Goal: Task Accomplishment & Management: Manage account settings

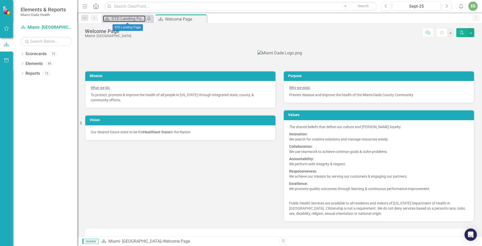
drag, startPoint x: 121, startPoint y: 19, endPoint x: 91, endPoint y: 0, distance: 34.7
click at [121, 19] on div "STD Landing Page" at bounding box center [129, 18] width 34 height 6
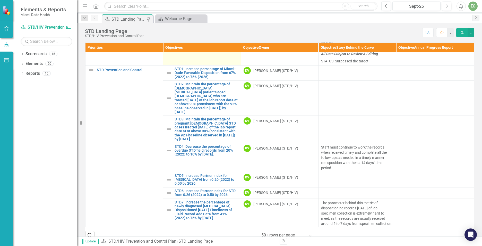
scroll to position [155, 0]
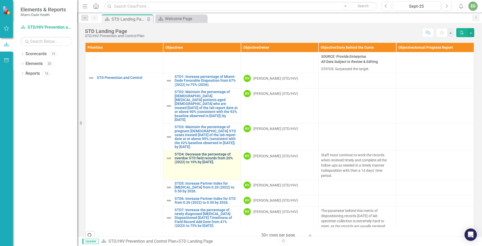
click at [193, 164] on link "STD4: Decrease the percentage of overdue STD field records from 20% (2022) to 1…" at bounding box center [207, 158] width 64 height 12
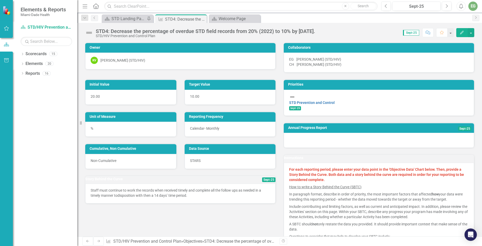
click at [407, 33] on span "Sept-25" at bounding box center [411, 33] width 16 height 6
click at [413, 34] on span "Sept-25" at bounding box center [411, 33] width 16 height 6
drag, startPoint x: 413, startPoint y: 34, endPoint x: 405, endPoint y: 32, distance: 8.3
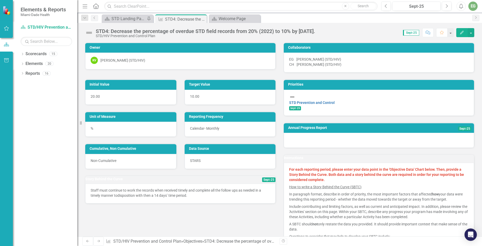
click at [405, 32] on span "Sept-25" at bounding box center [411, 33] width 16 height 6
click at [262, 182] on span "Sept-25" at bounding box center [268, 179] width 13 height 5
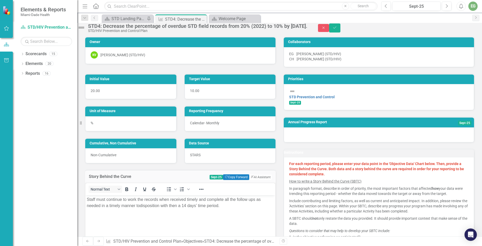
click at [210, 179] on span "Sept-25" at bounding box center [216, 177] width 13 height 5
click at [330, 30] on button "Close" at bounding box center [323, 28] width 11 height 8
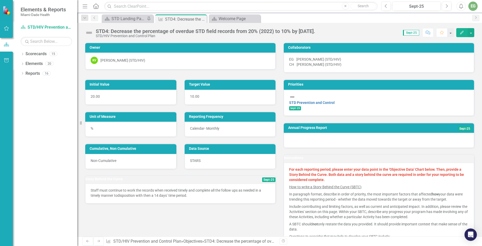
click at [411, 34] on span "Sept-25" at bounding box center [411, 33] width 16 height 6
click at [262, 182] on span "Sept-25" at bounding box center [268, 179] width 13 height 5
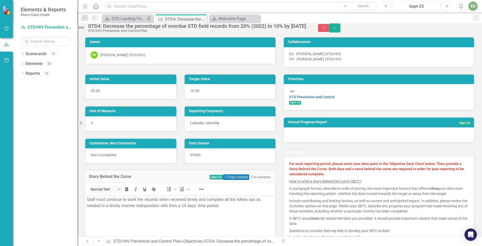
click at [210, 179] on span "Sept-25" at bounding box center [216, 177] width 13 height 5
click at [326, 29] on icon "Close" at bounding box center [324, 28] width 5 height 4
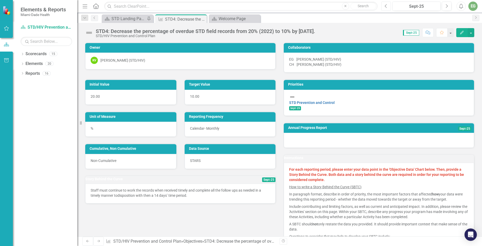
click at [388, 7] on button "Previous" at bounding box center [387, 6] width 10 height 9
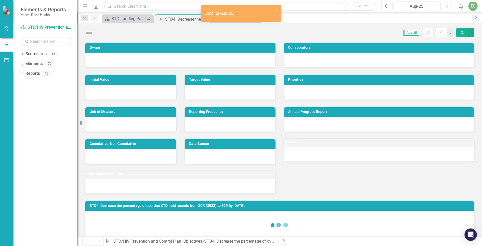
click at [388, 6] on button "Previous" at bounding box center [387, 6] width 10 height 9
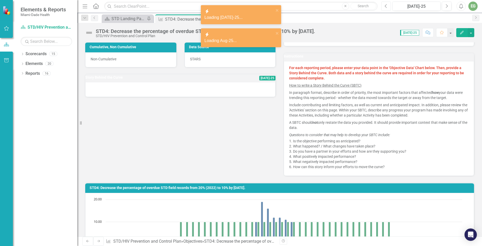
scroll to position [103, 0]
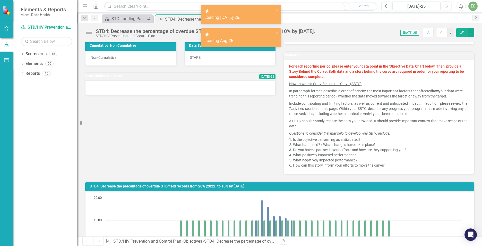
click at [124, 95] on div at bounding box center [180, 87] width 190 height 15
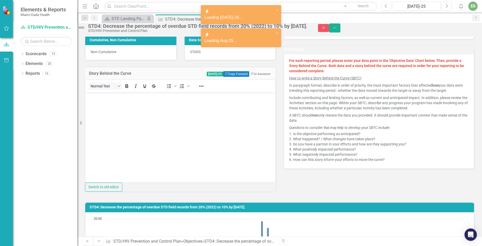
scroll to position [0, 0]
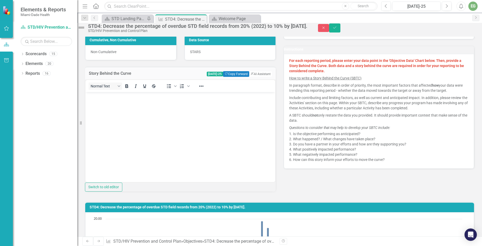
click at [115, 104] on body "Rich Text Area. Press ALT-0 for help." at bounding box center [181, 130] width 190 height 77
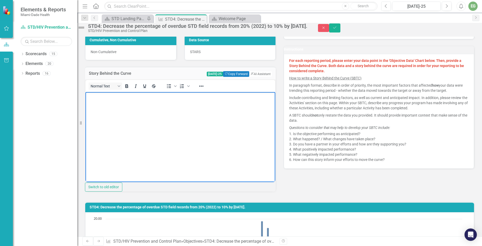
paste body "Rich Text Area. Press ALT-0 for help."
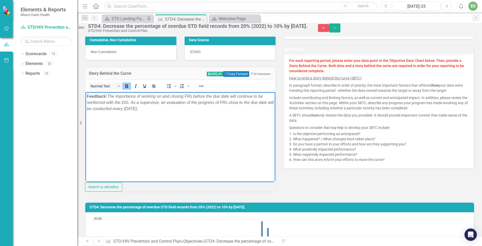
drag, startPoint x: 108, startPoint y: 94, endPoint x: 164, endPoint y: 206, distance: 124.7
click at [86, 96] on html "Feedback: The importance of working on and closing FRs before the due date will…" at bounding box center [181, 130] width 190 height 77
drag, startPoint x: 159, startPoint y: 108, endPoint x: 199, endPoint y: 199, distance: 99.5
click at [86, 96] on html "﻿ The importance of working on and closing FRs before the due date will continu…" at bounding box center [181, 130] width 190 height 77
click at [139, 89] on icon "Italic" at bounding box center [136, 86] width 6 height 6
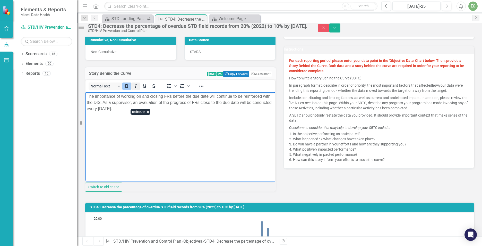
click at [139, 89] on icon "Italic" at bounding box center [136, 86] width 6 height 6
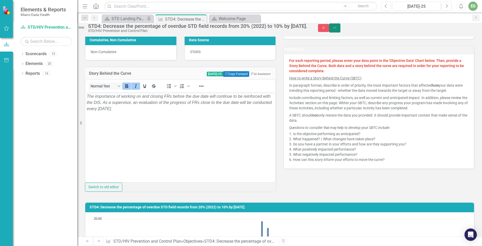
drag, startPoint x: 469, startPoint y: 32, endPoint x: 341, endPoint y: 31, distance: 127.8
click at [337, 29] on icon "Save" at bounding box center [335, 28] width 5 height 4
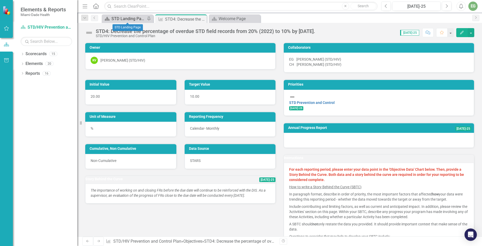
click at [125, 17] on div "STD Landing Page" at bounding box center [129, 18] width 34 height 6
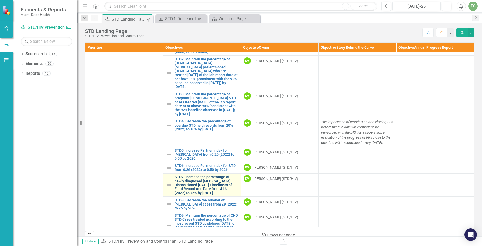
scroll to position [52, 0]
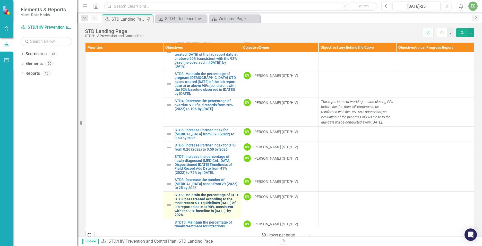
click at [196, 193] on link "STD9: Maintain the percentage of CHD STD Cases treated according to the most re…" at bounding box center [207, 205] width 64 height 24
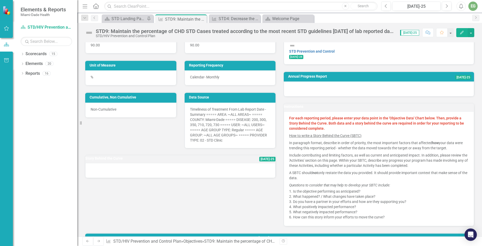
scroll to position [52, 0]
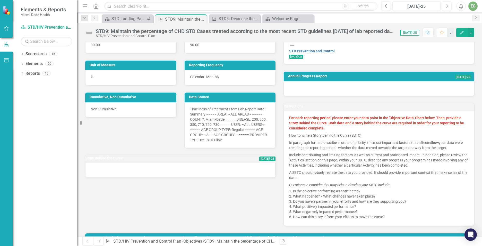
click at [126, 176] on div at bounding box center [180, 170] width 190 height 15
click at [125, 177] on div at bounding box center [180, 170] width 190 height 15
click at [122, 177] on div at bounding box center [180, 170] width 190 height 15
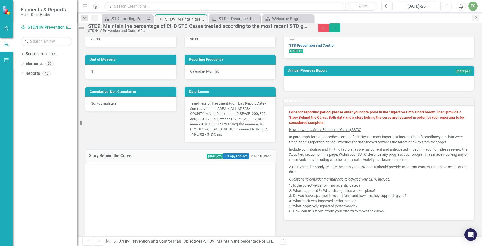
scroll to position [0, 0]
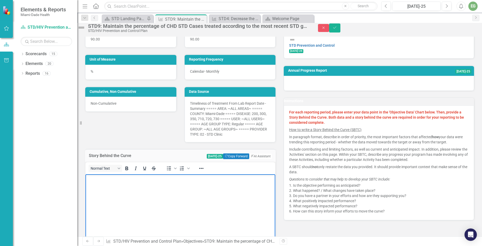
click at [105, 183] on body "Rich Text Area. Press ALT-0 for help." at bounding box center [181, 212] width 190 height 77
paste body "Rich Text Area. Press ALT-0 for help."
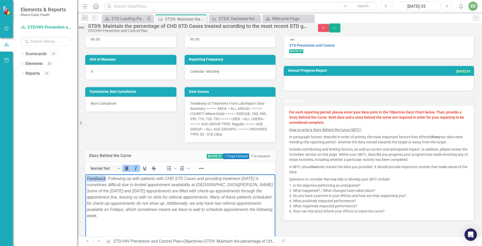
drag, startPoint x: 106, startPoint y: 178, endPoint x: 83, endPoint y: 180, distance: 23.5
click at [86, 180] on html "Feedback : Following up with patients with CHD STD Cases and providing treatmen…" at bounding box center [181, 212] width 190 height 77
click at [91, 180] on em "﻿ : Following up with patients with CHD STD Cases and providing treatment [DATE…" at bounding box center [179, 193] width 185 height 35
click at [88, 178] on em ": Following up with patients with CHD STD Cases and providing treatment [DATE] …" at bounding box center [179, 193] width 185 height 35
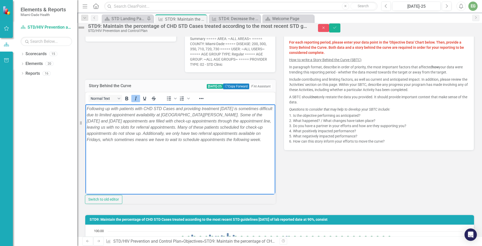
scroll to position [129, 0]
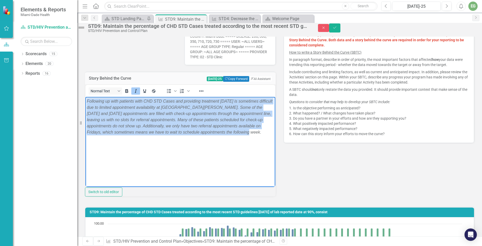
drag, startPoint x: 102, startPoint y: 138, endPoint x: 85, endPoint y: 90, distance: 50.5
click at [86, 97] on html "Following up with patients with CHD STD Cases and providing treatment [DATE] is…" at bounding box center [181, 135] width 190 height 77
click at [139, 94] on icon "Italic" at bounding box center [136, 91] width 6 height 6
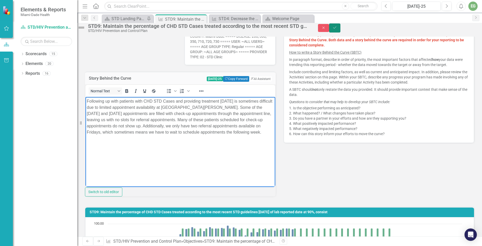
click at [341, 29] on button "Save" at bounding box center [334, 27] width 11 height 9
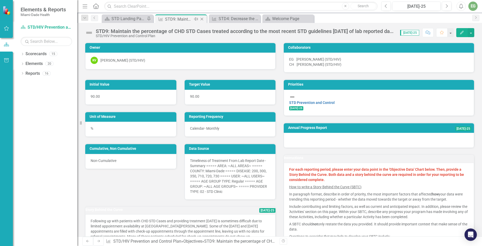
click at [203, 18] on icon "Close" at bounding box center [201, 19] width 5 height 4
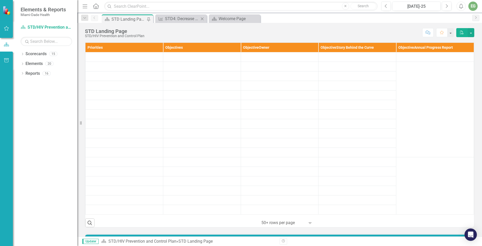
click at [202, 18] on icon at bounding box center [202, 18] width 3 height 3
